Goal: Task Accomplishment & Management: Manage account settings

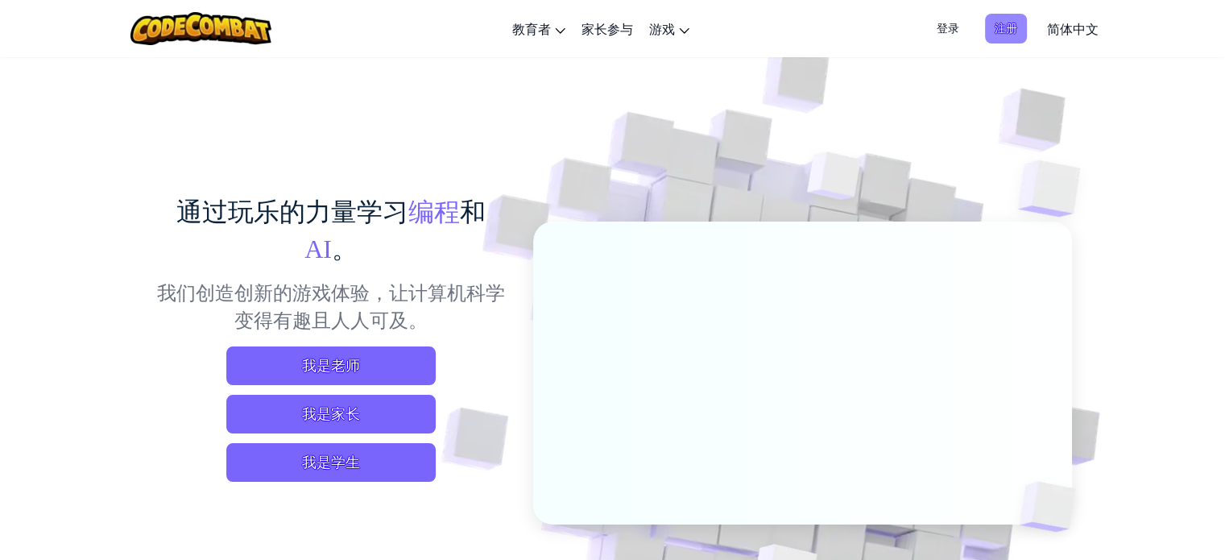
click at [1000, 31] on span "注册" at bounding box center [1006, 29] width 42 height 30
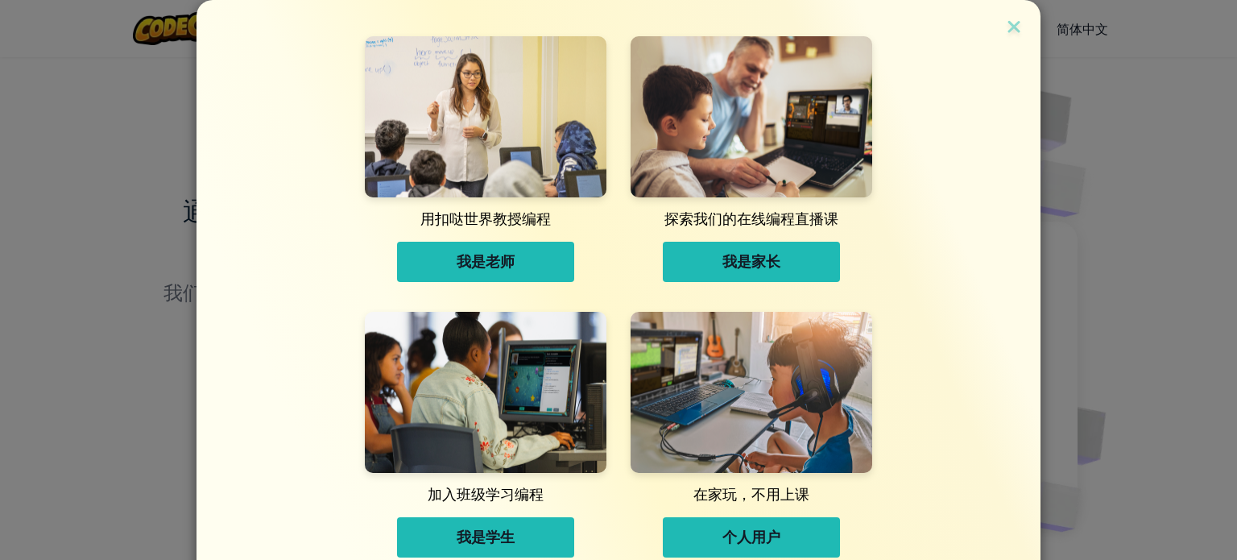
click at [477, 259] on span "我是老师" at bounding box center [486, 262] width 58 height 16
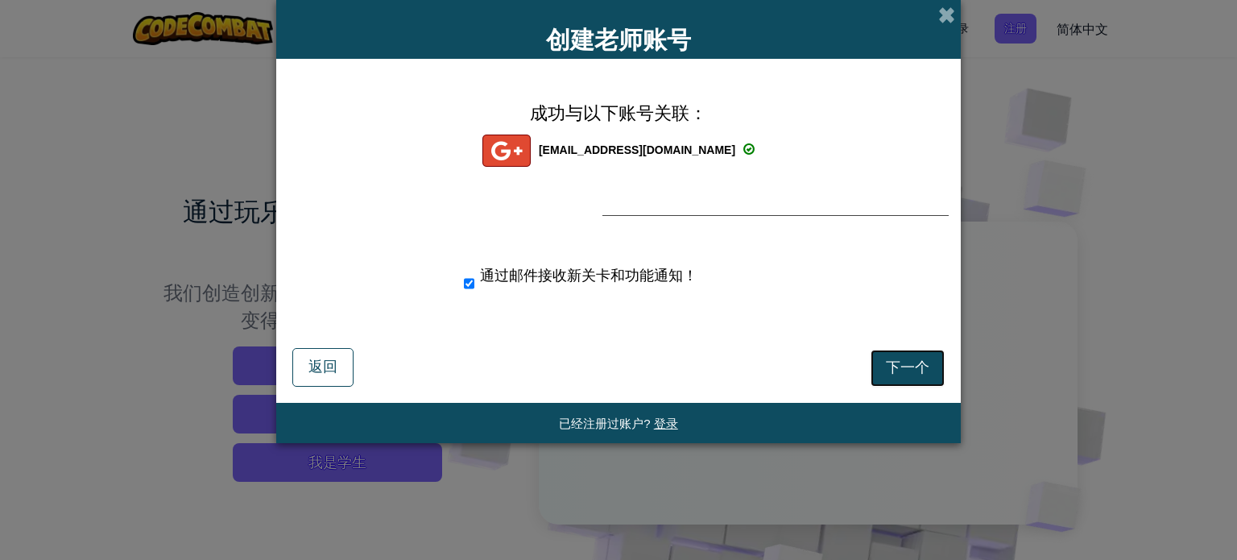
click at [901, 365] on span "下一个" at bounding box center [907, 367] width 43 height 16
select select "[GEOGRAPHIC_DATA]"
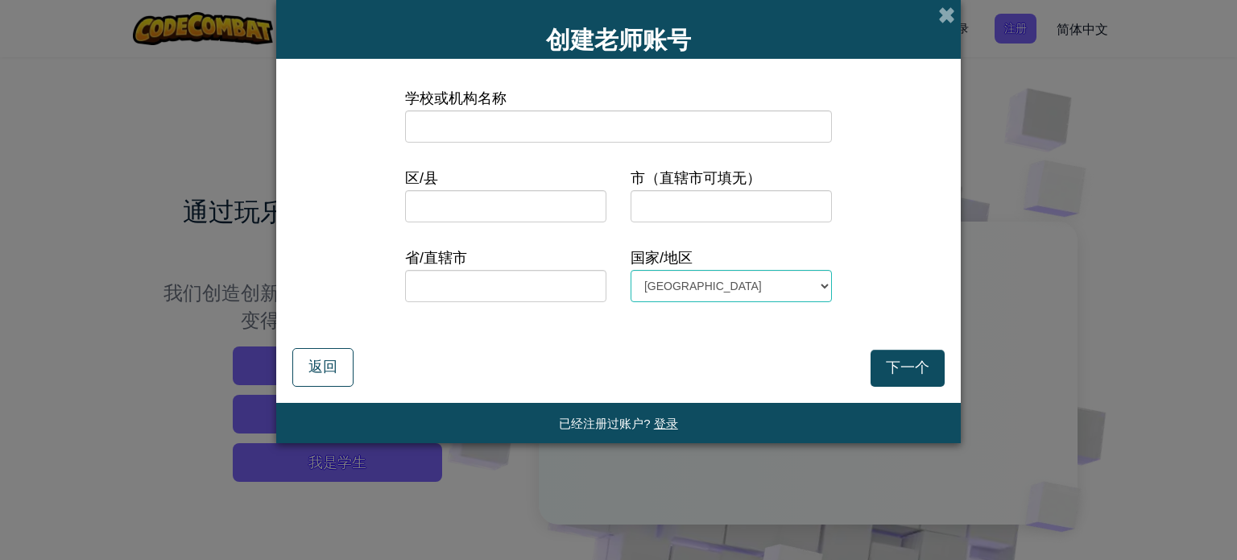
click at [494, 125] on input at bounding box center [618, 126] width 427 height 32
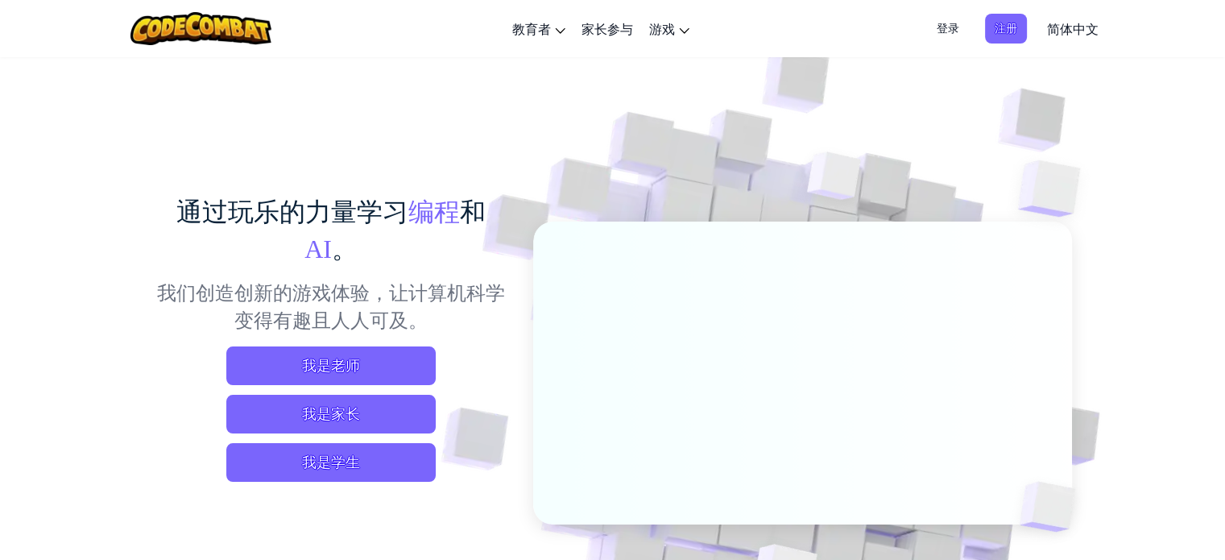
click at [944, 31] on span "登录" at bounding box center [948, 29] width 42 height 30
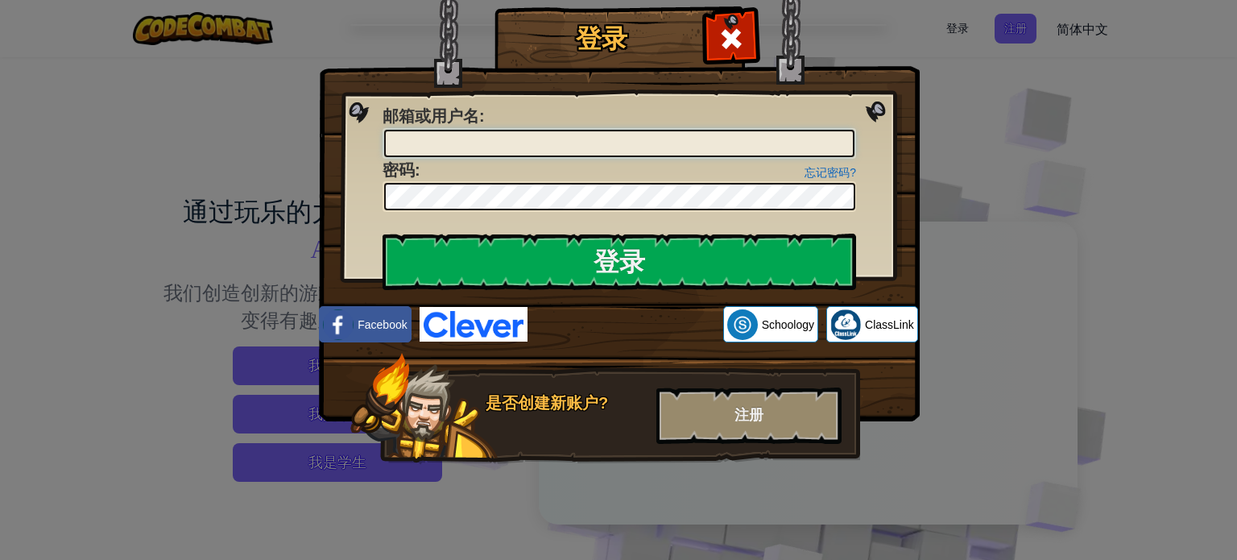
click at [451, 139] on input "邮箱或用户名 :" at bounding box center [619, 143] width 470 height 27
type input "[EMAIL_ADDRESS][DOMAIN_NAME]"
click at [382, 234] on input "登录" at bounding box center [618, 262] width 473 height 56
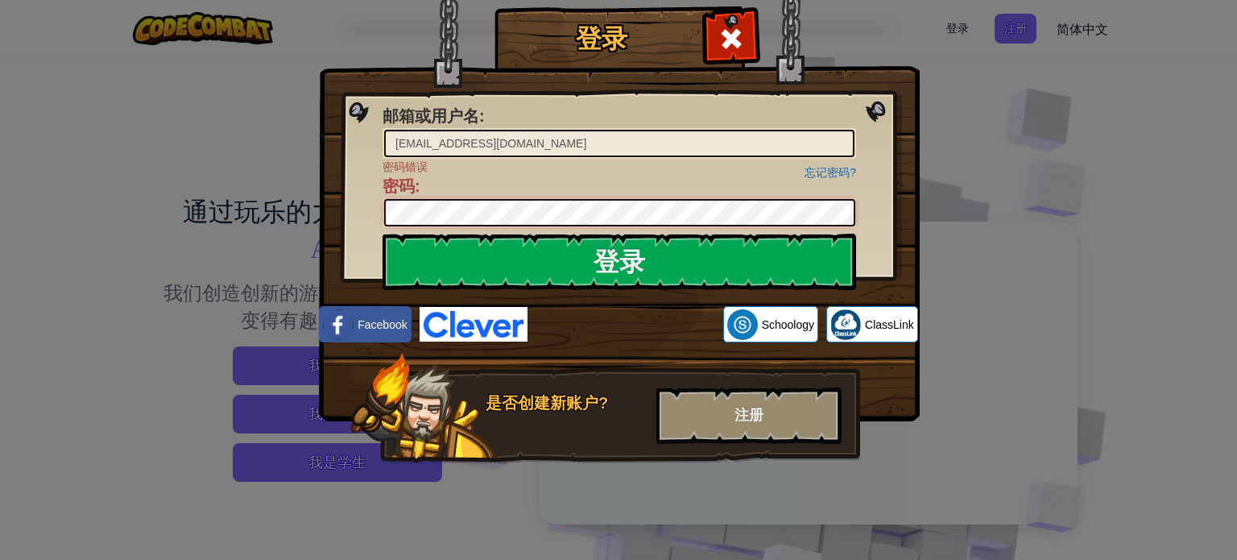
click at [382, 234] on input "登录" at bounding box center [618, 262] width 473 height 56
click at [824, 166] on link "忘记密码?" at bounding box center [830, 172] width 52 height 13
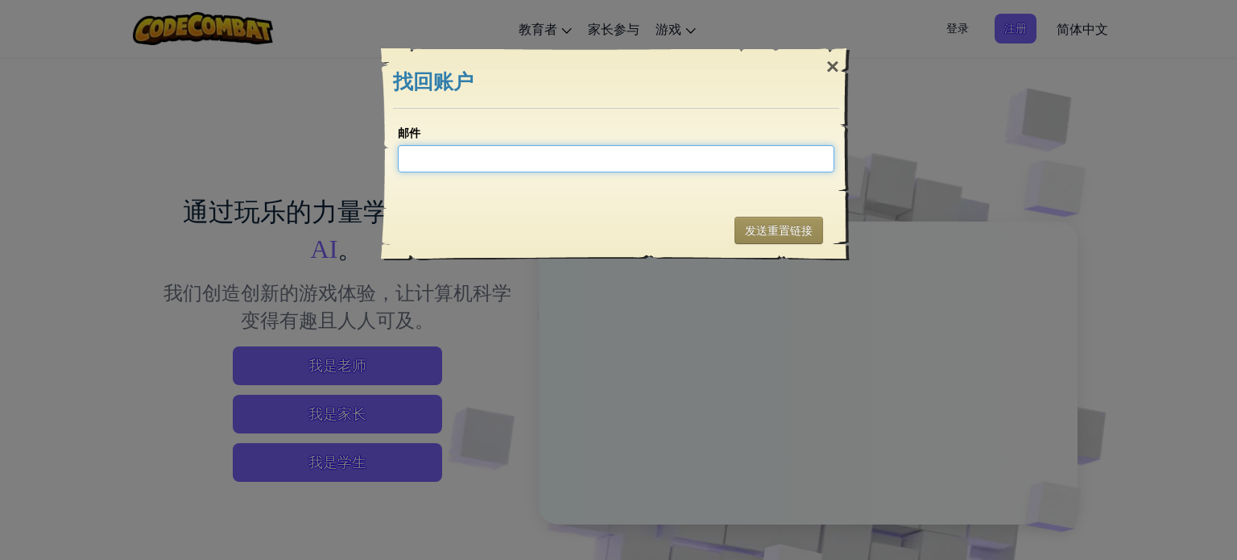
click at [468, 155] on input "邮件" at bounding box center [616, 158] width 436 height 27
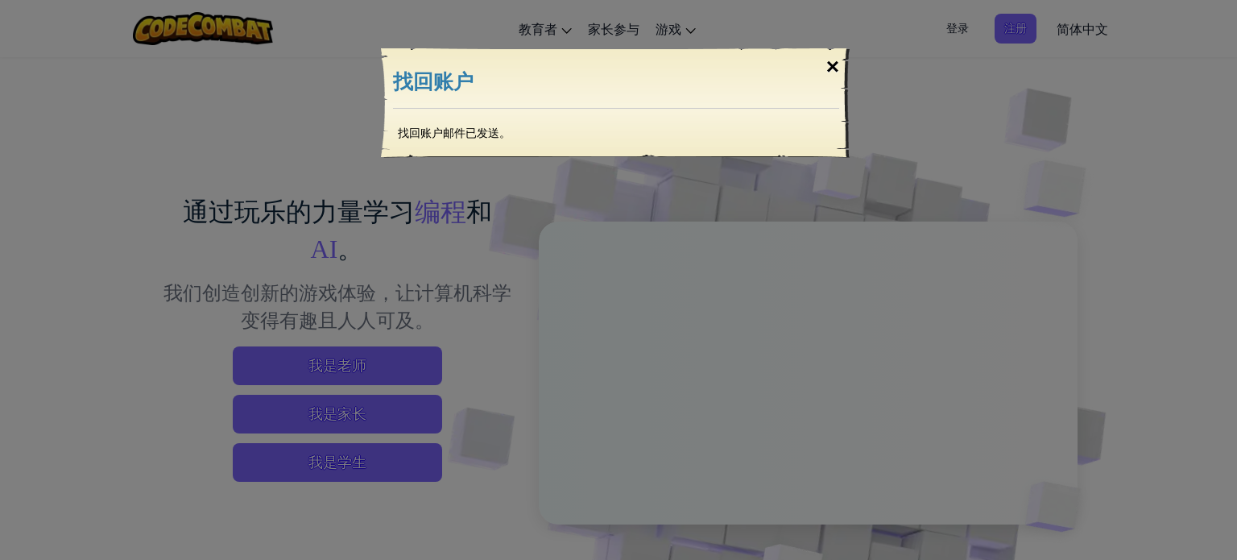
click at [831, 64] on div "×" at bounding box center [832, 66] width 37 height 47
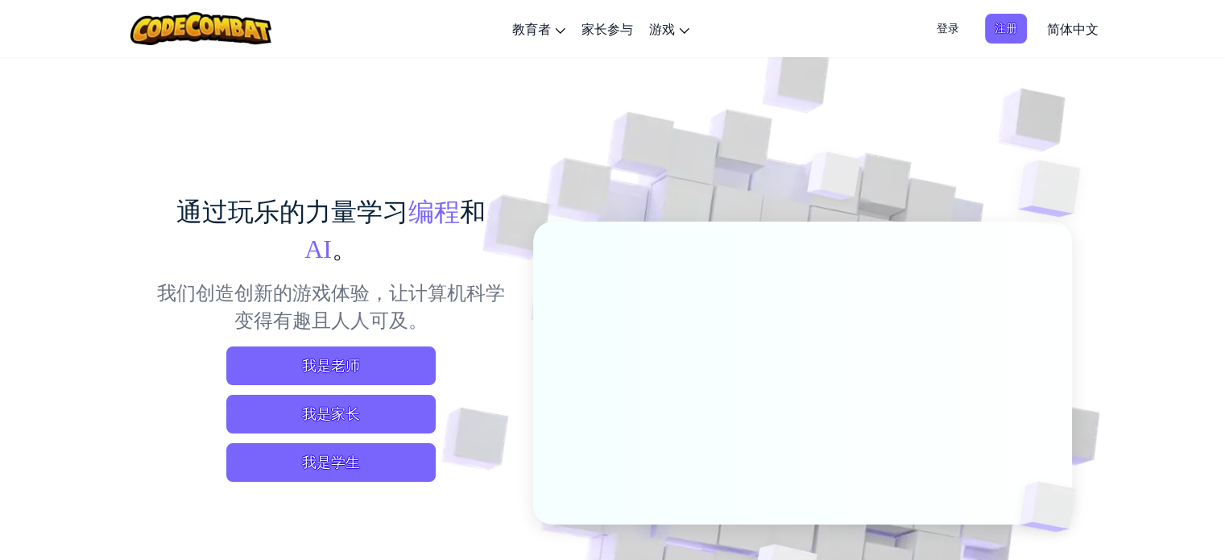
click at [947, 31] on span "登录" at bounding box center [948, 29] width 42 height 30
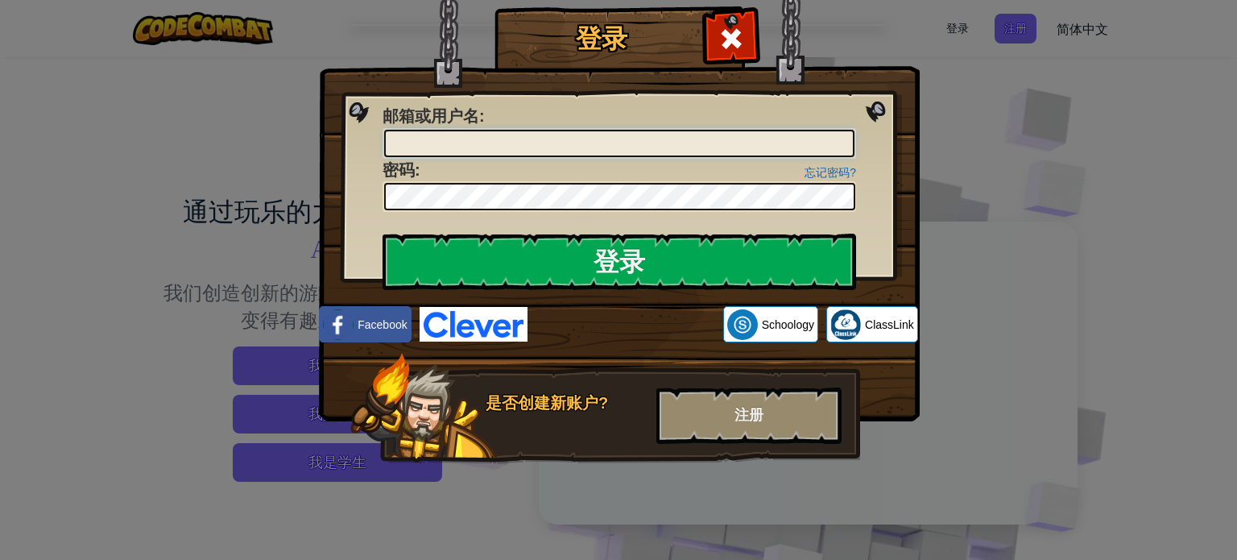
click at [501, 143] on input "邮箱或用户名 :" at bounding box center [619, 143] width 470 height 27
type input "[EMAIL_ADDRESS][DOMAIN_NAME]"
click at [382, 234] on input "登录" at bounding box center [618, 262] width 473 height 56
